Goal: Navigation & Orientation: Go to known website

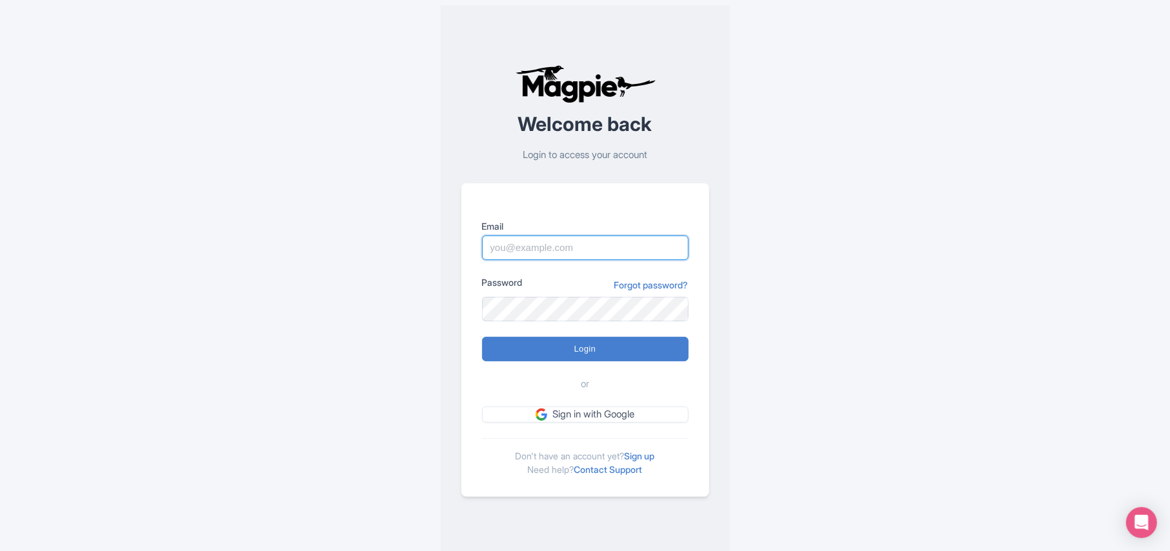
click at [545, 246] on input "Email" at bounding box center [585, 248] width 207 height 25
paste input "Anshul.chittodiya@ticketex.co"
type input "Anshul.chittodiya@ticketex.co"
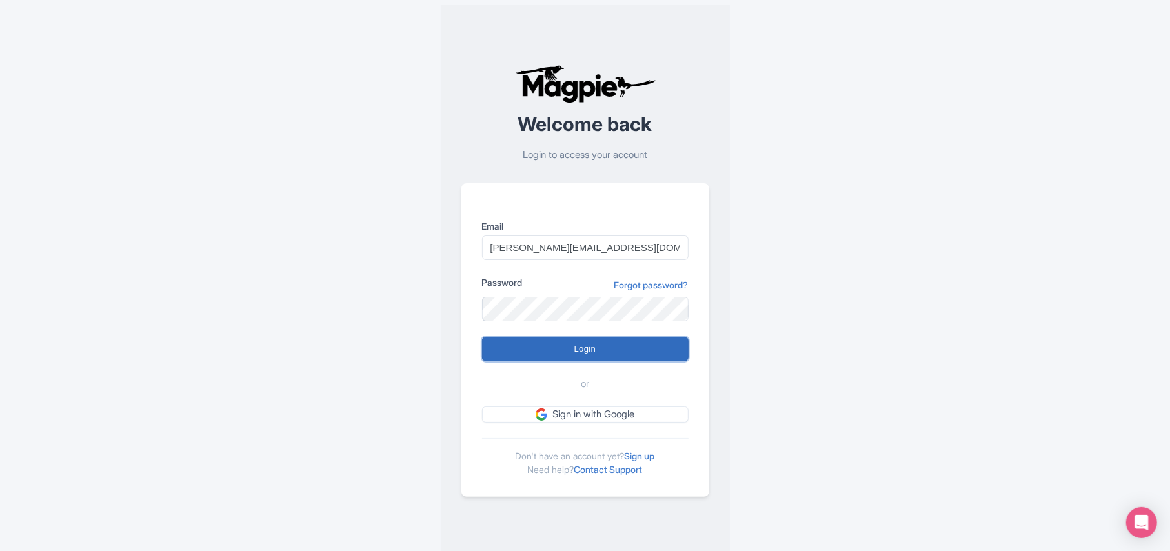
click at [556, 345] on input "Login" at bounding box center [585, 349] width 207 height 25
type input "Logging in..."
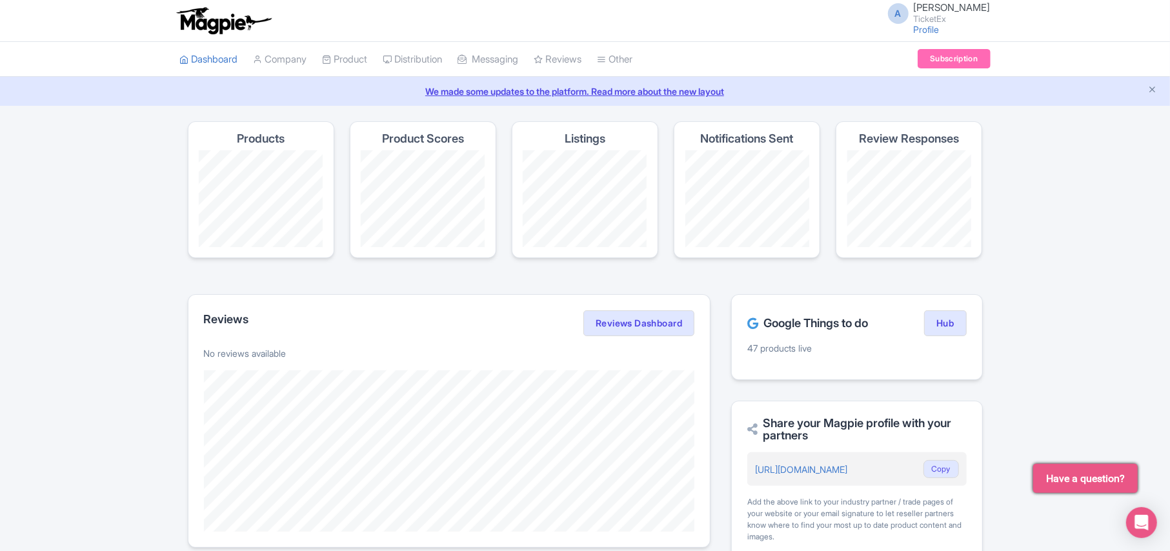
scroll to position [417, 0]
